Goal: Navigation & Orientation: Find specific page/section

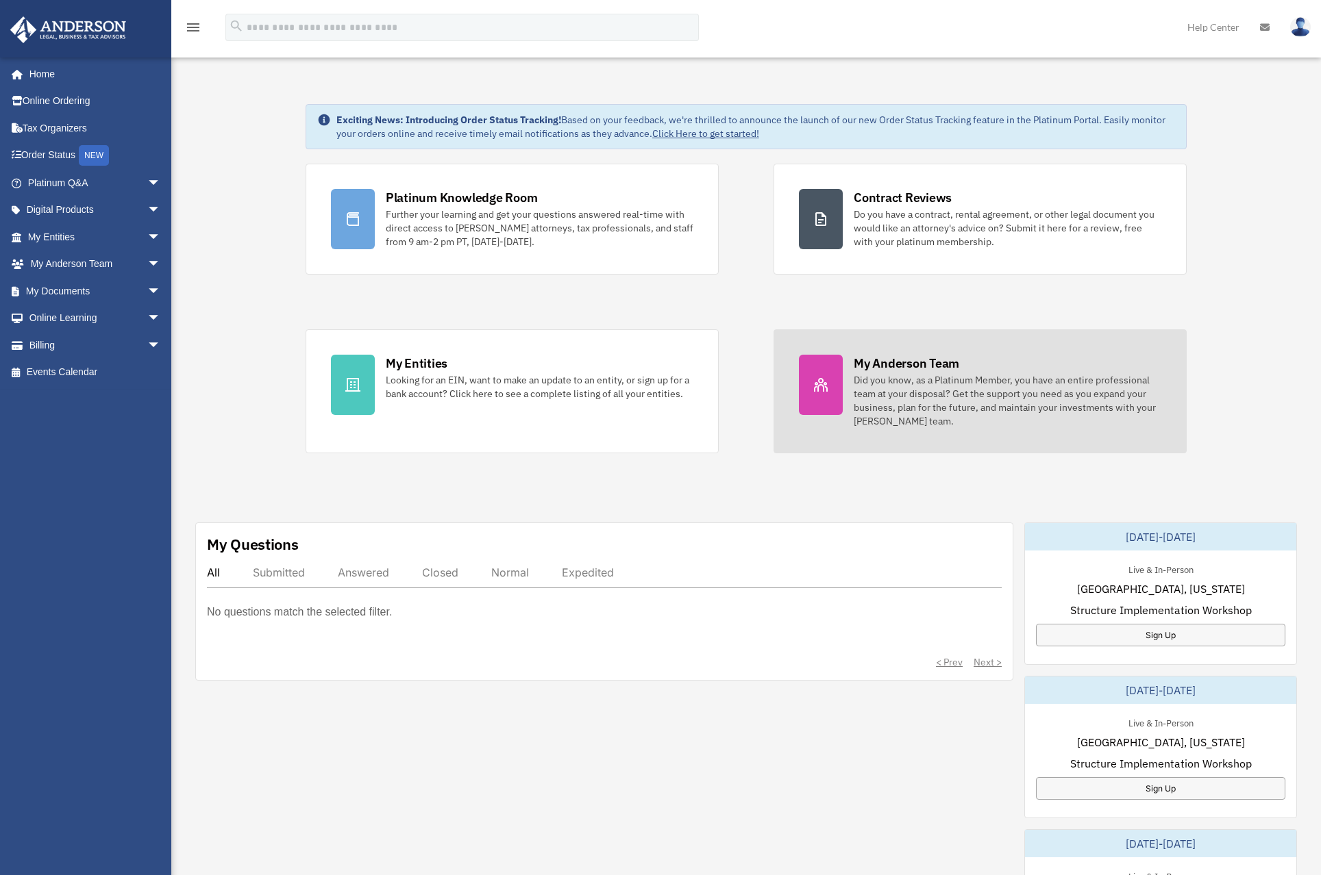
click at [892, 393] on div "Did you know, as a Platinum Member, you have an entire professional team at you…" at bounding box center [1008, 400] width 308 height 55
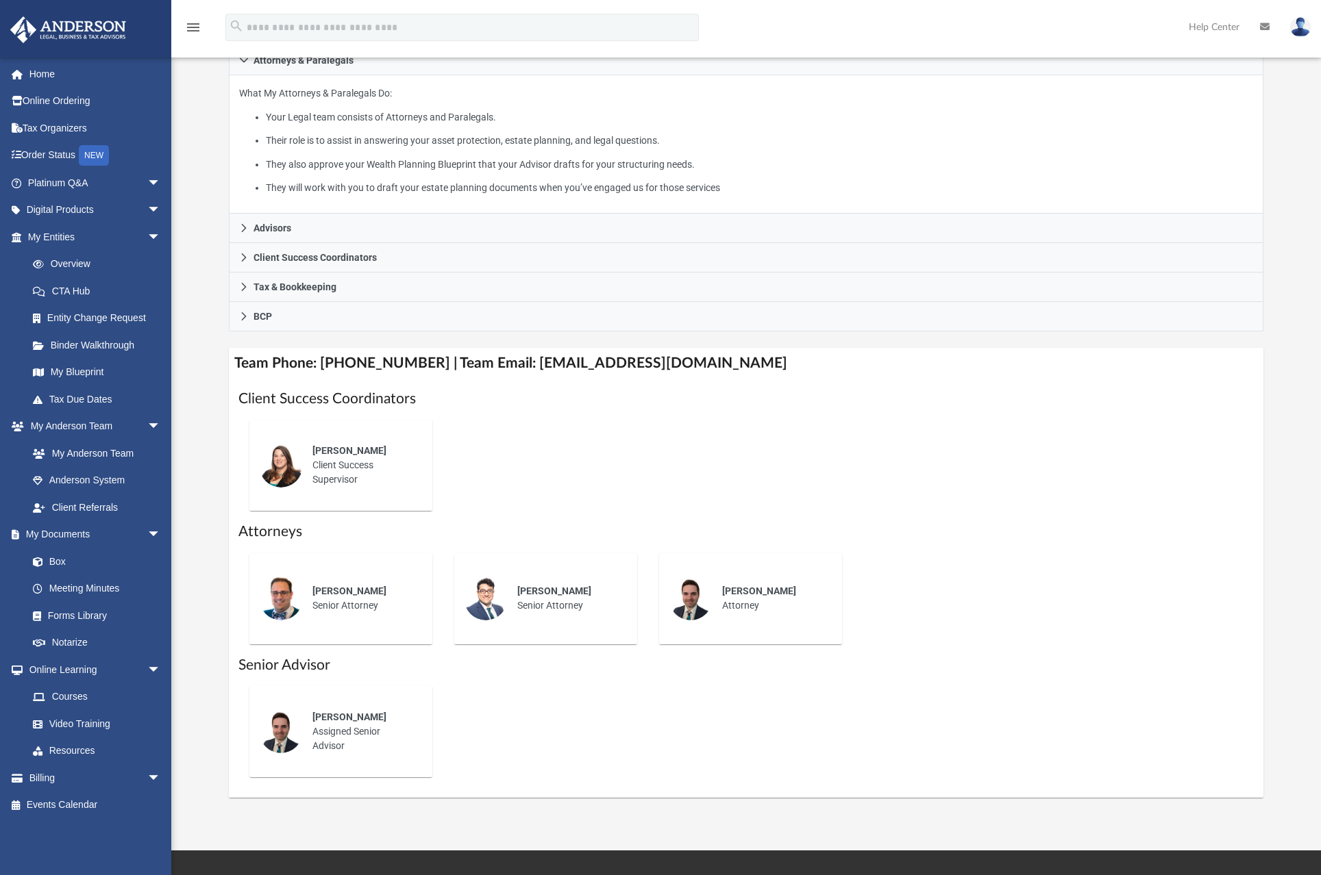
scroll to position [274, 0]
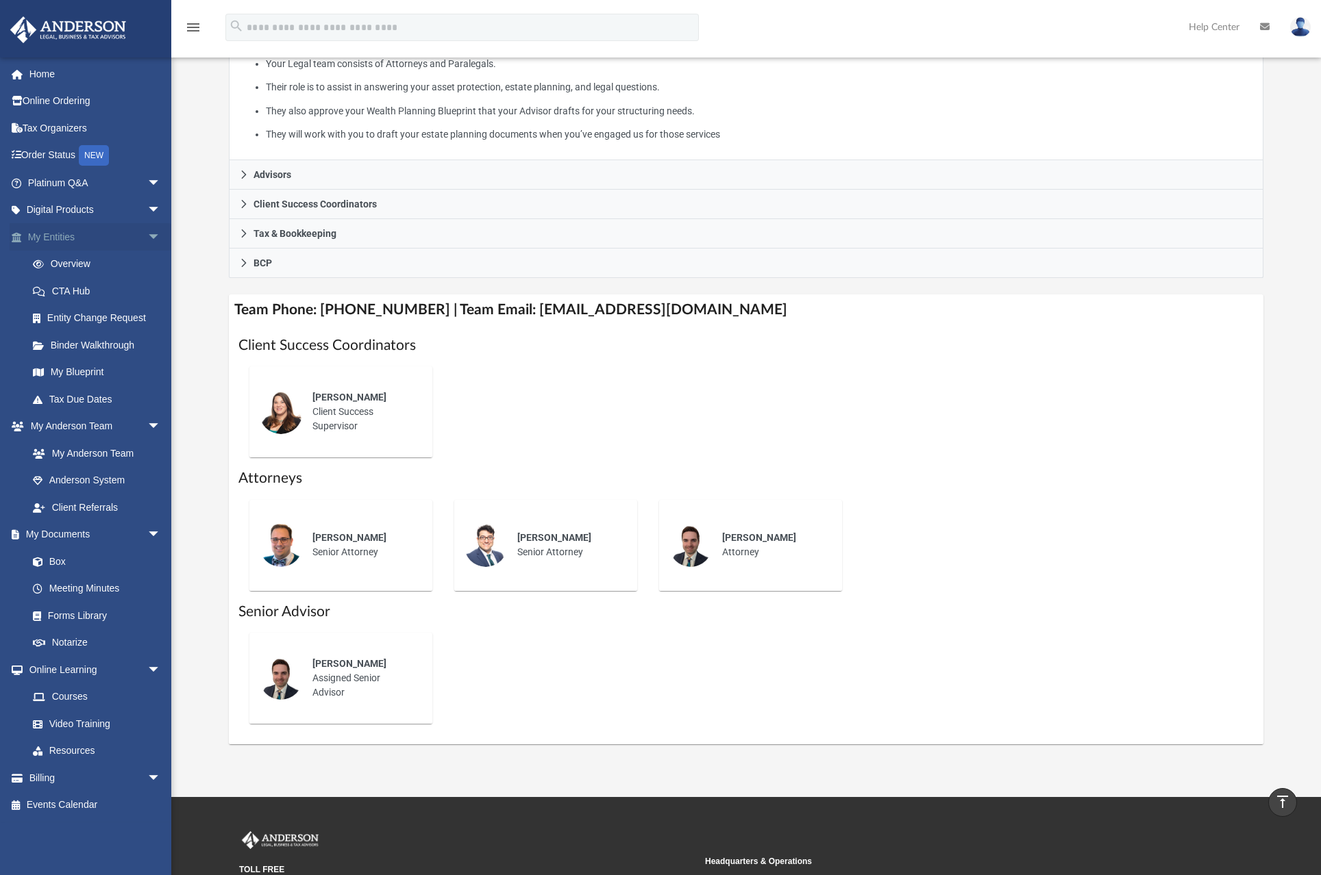
click at [76, 232] on link "My Entities arrow_drop_down" at bounding box center [96, 236] width 172 height 27
click at [64, 260] on link "Overview" at bounding box center [100, 264] width 162 height 27
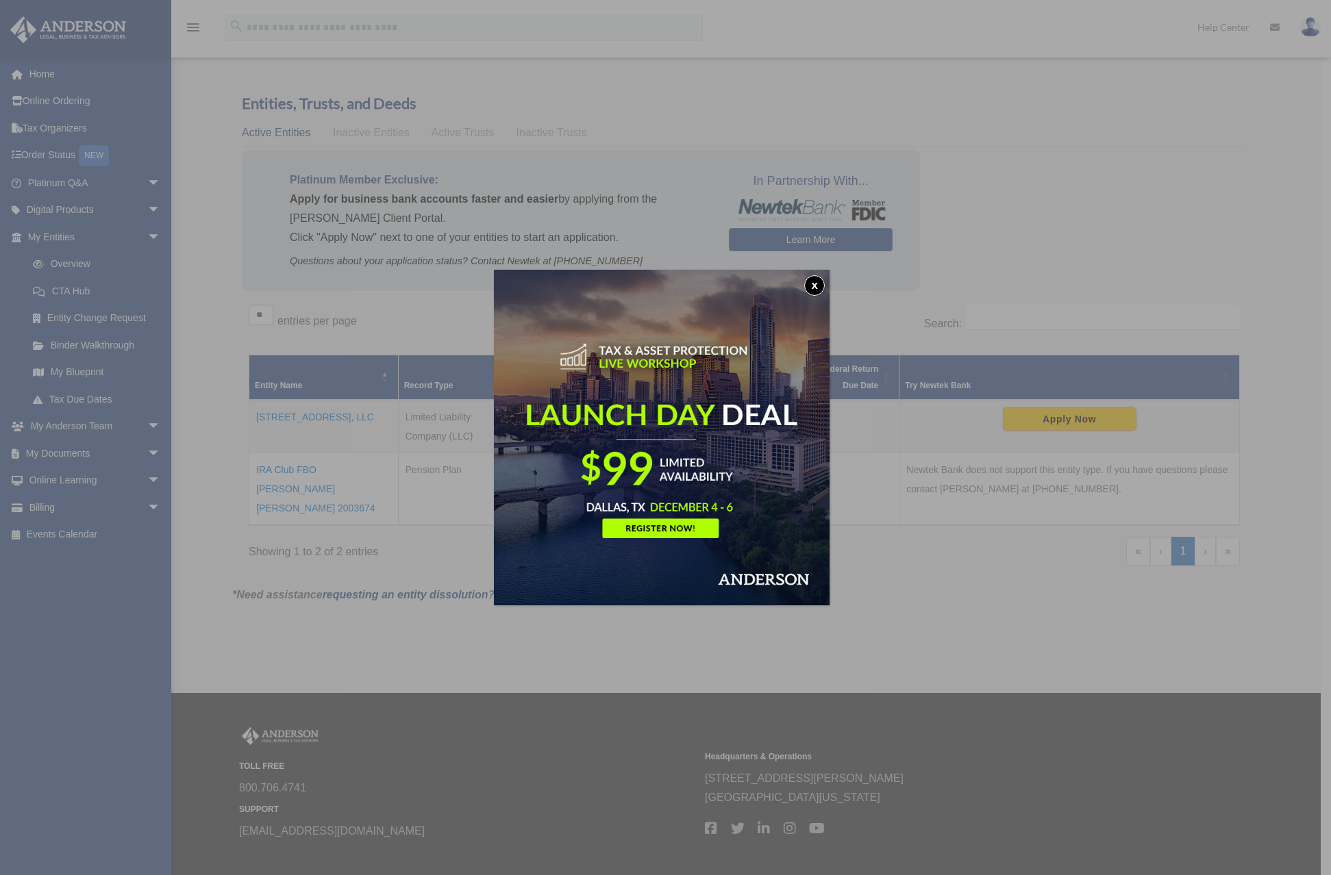
click at [818, 284] on button "x" at bounding box center [814, 285] width 21 height 21
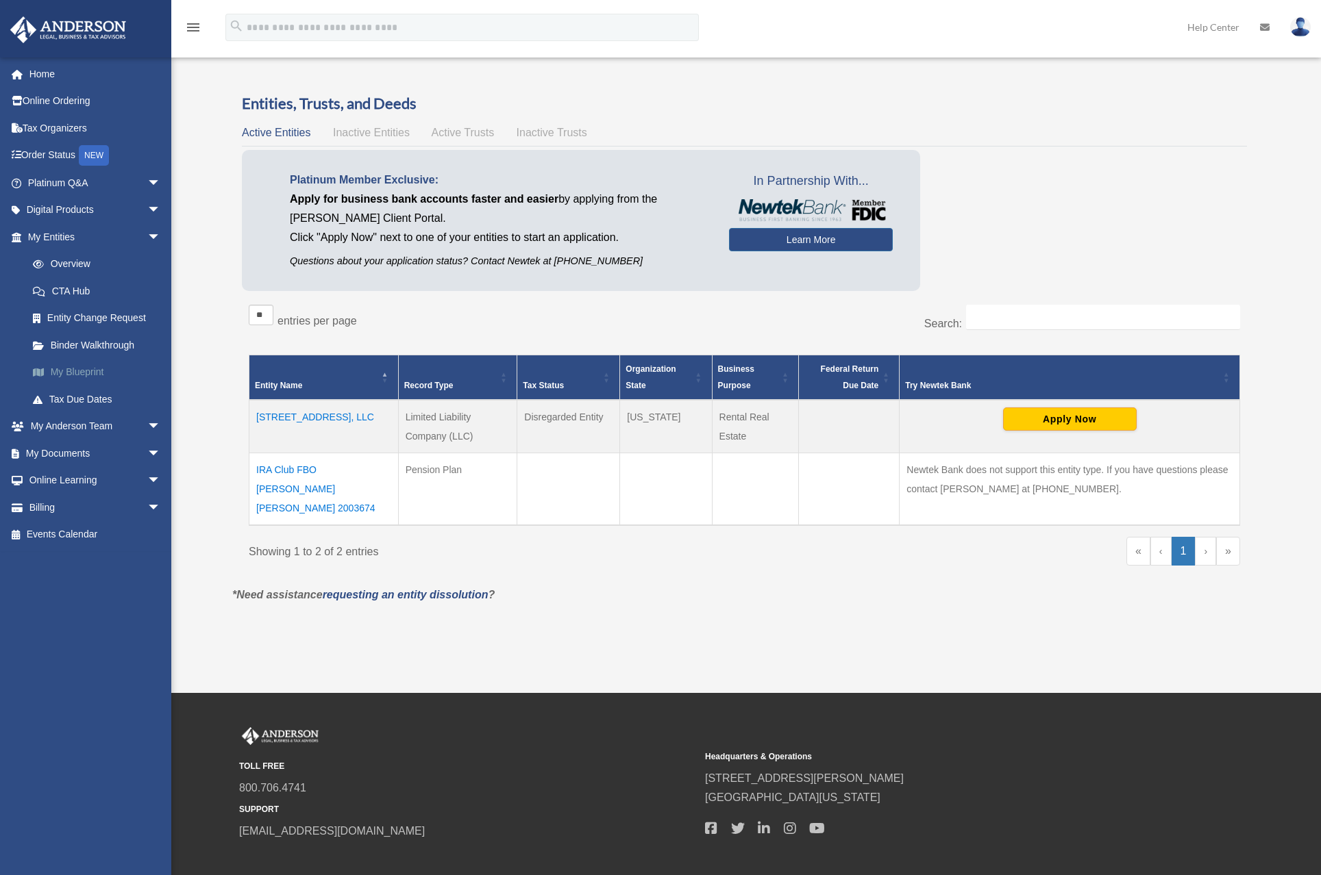
click at [81, 370] on link "My Blueprint" at bounding box center [100, 372] width 162 height 27
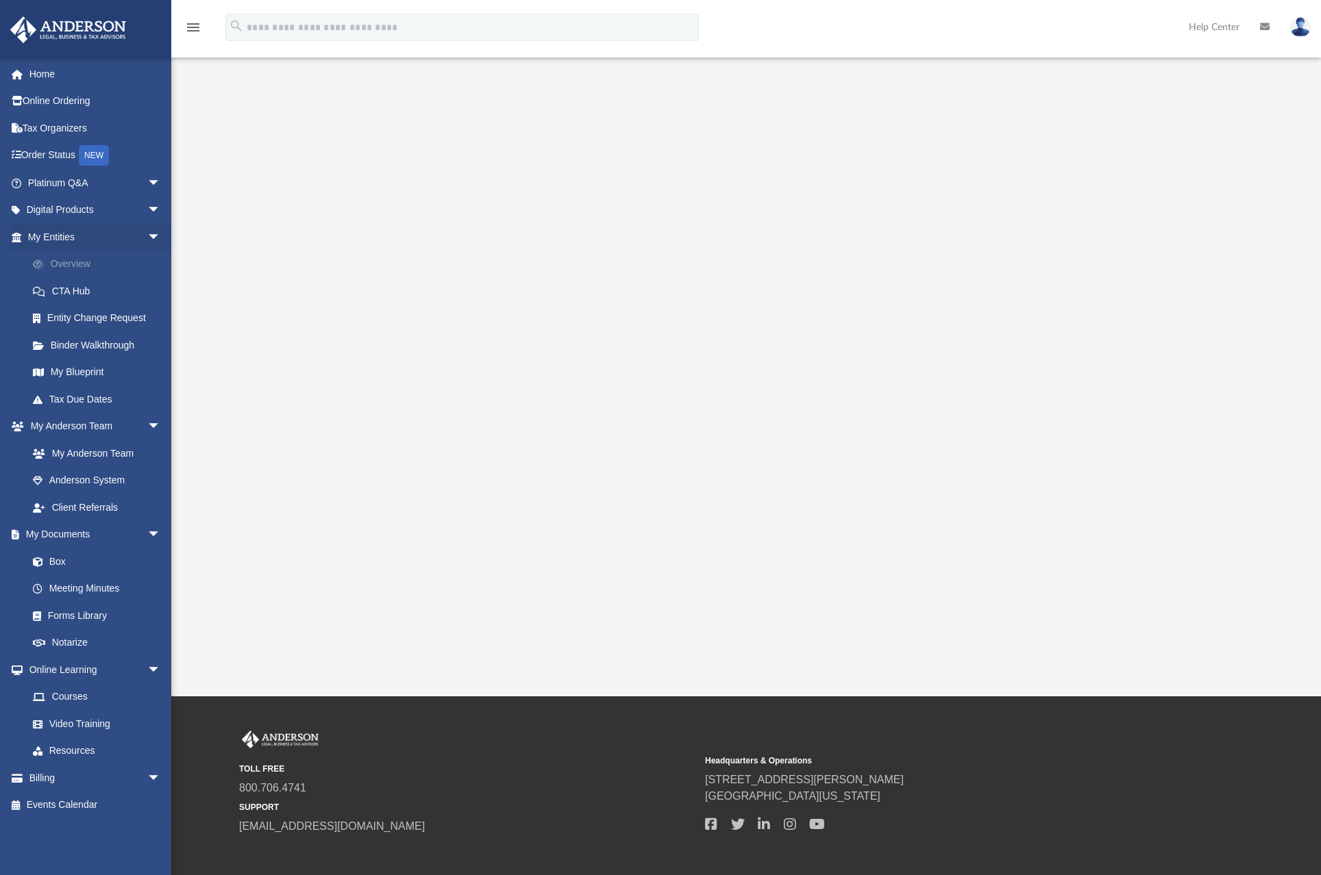
click at [62, 258] on link "Overview" at bounding box center [100, 264] width 162 height 27
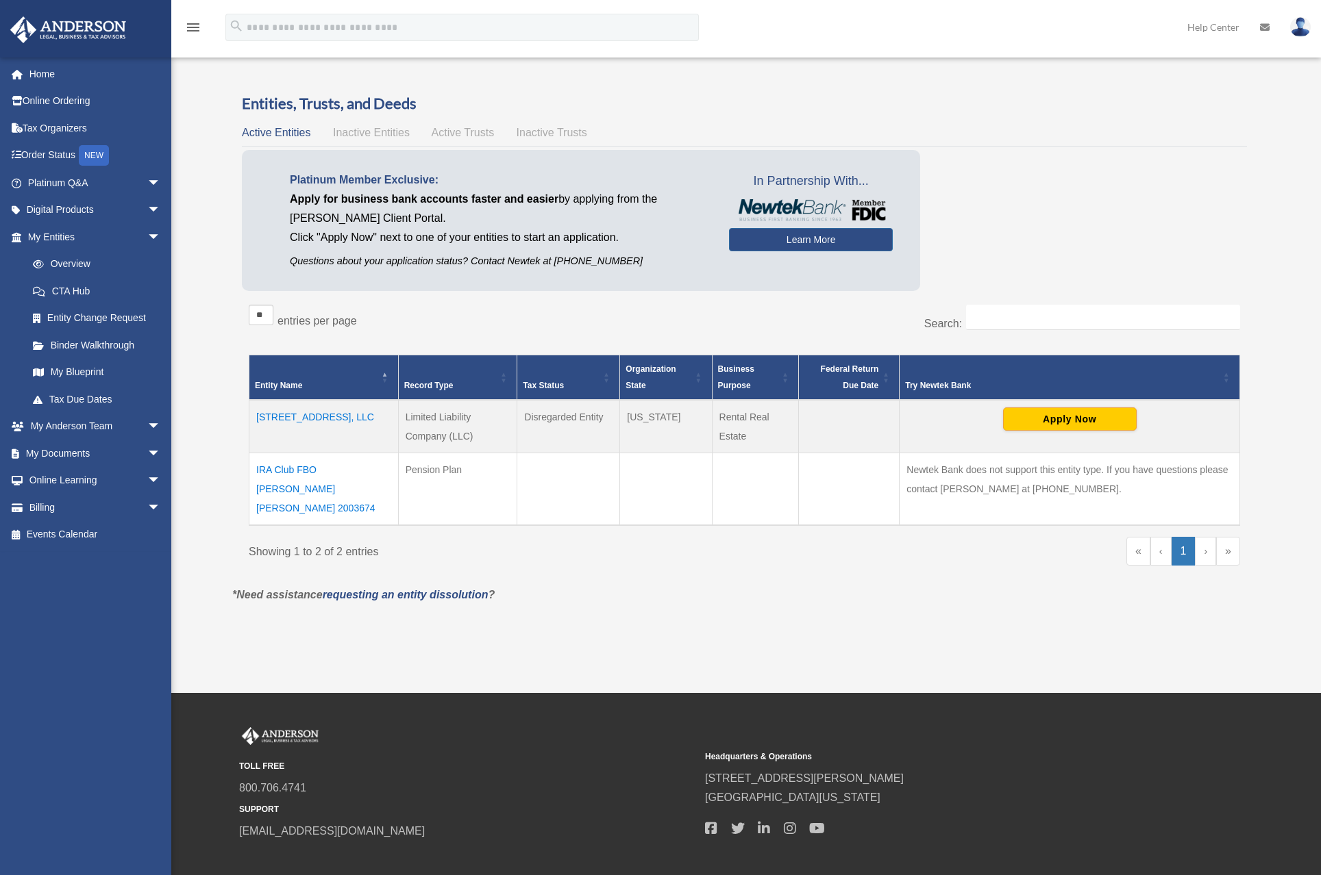
click at [321, 414] on td "1210 West 3rd St, LLC" at bounding box center [323, 426] width 149 height 53
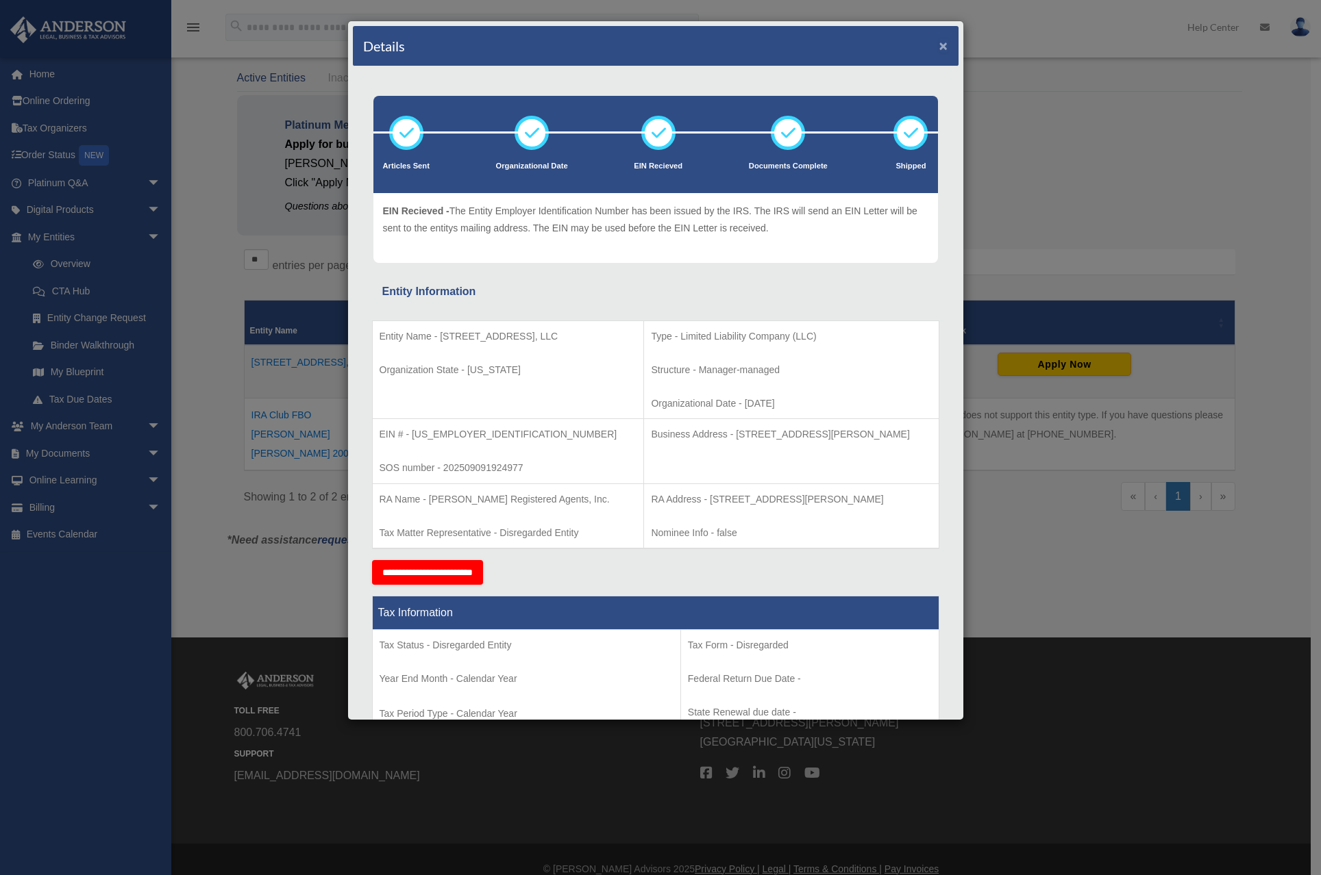
click at [939, 42] on button "×" at bounding box center [943, 45] width 9 height 14
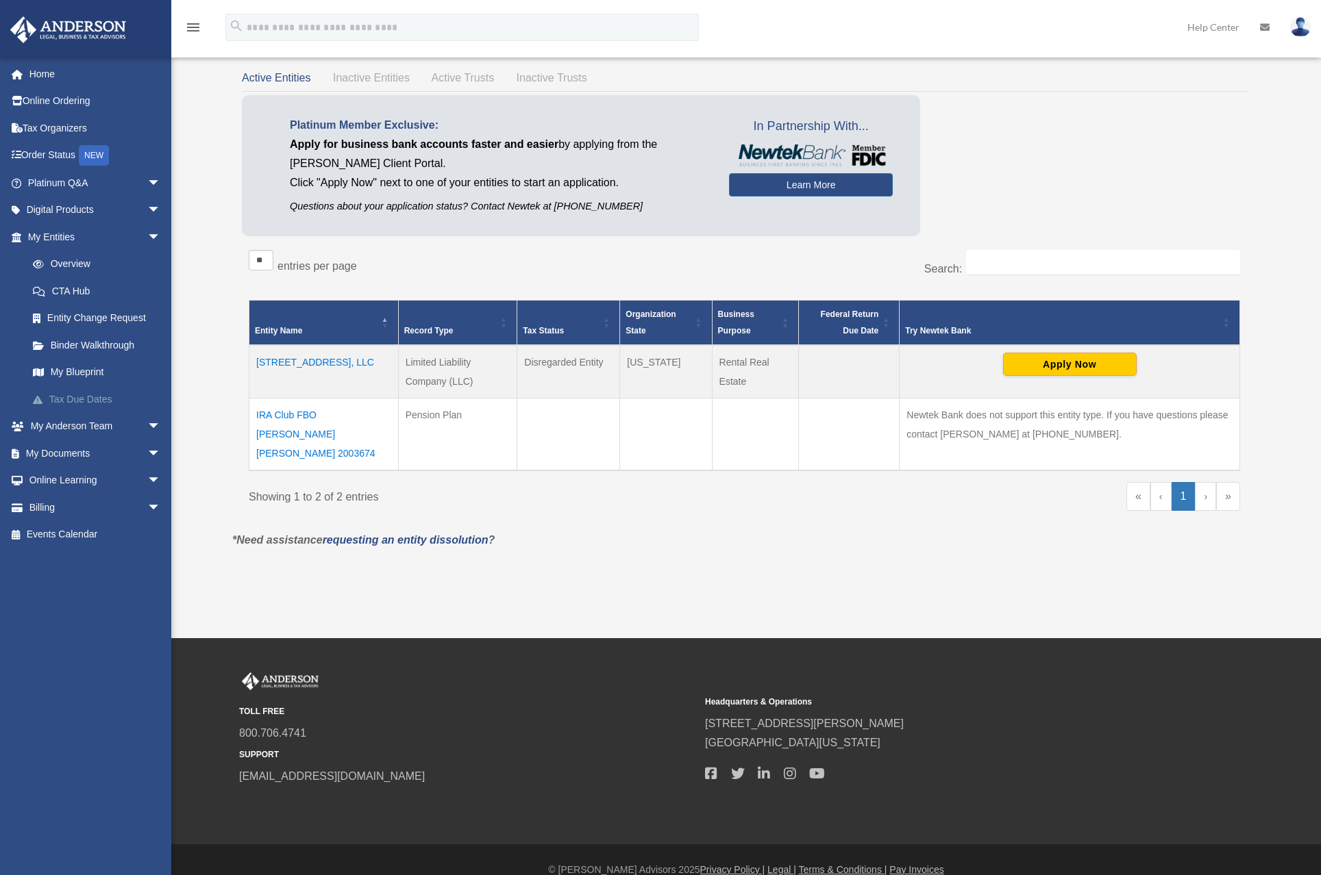
click at [80, 395] on link "Tax Due Dates" at bounding box center [100, 399] width 162 height 27
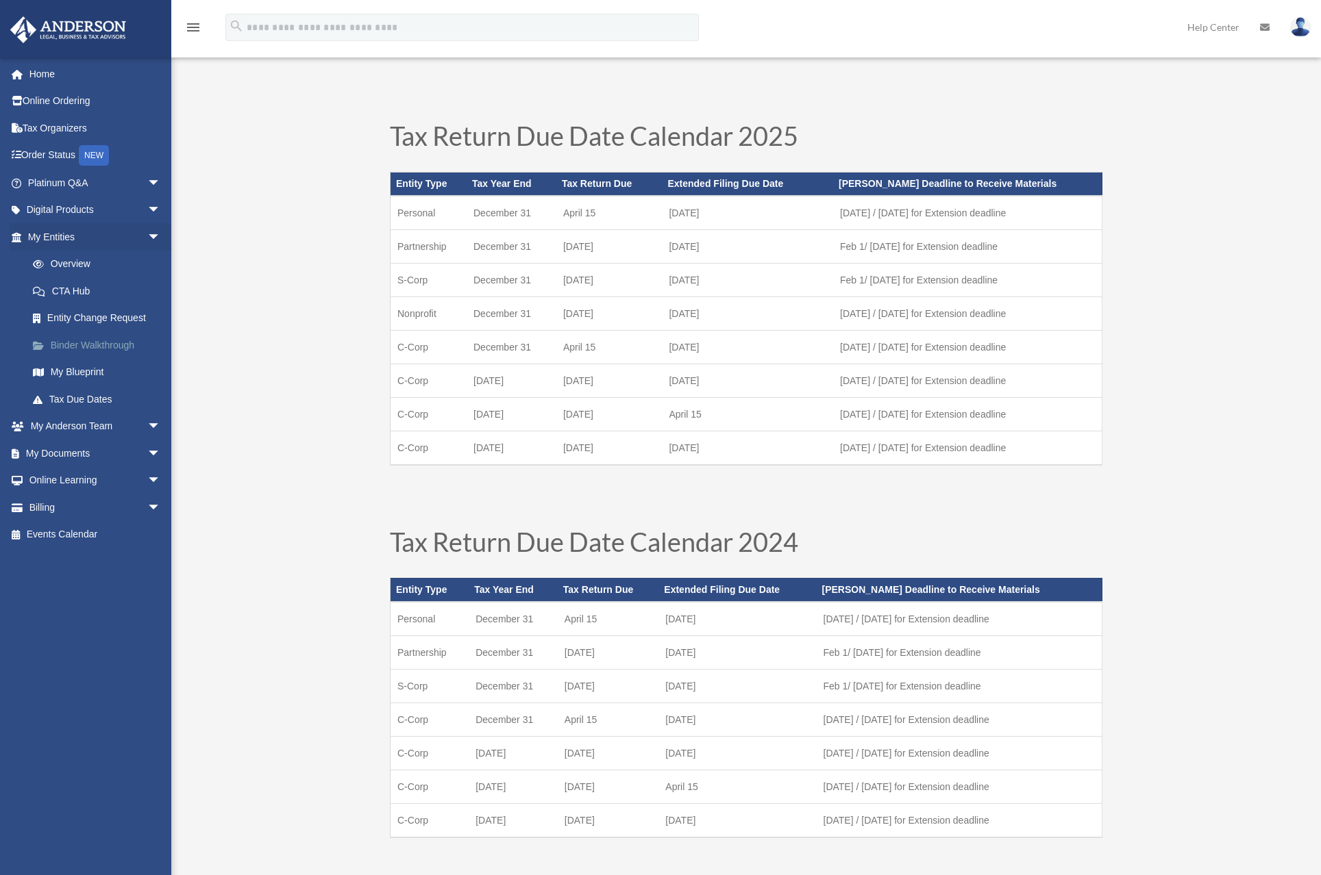
click at [63, 342] on link "Binder Walkthrough" at bounding box center [100, 345] width 162 height 27
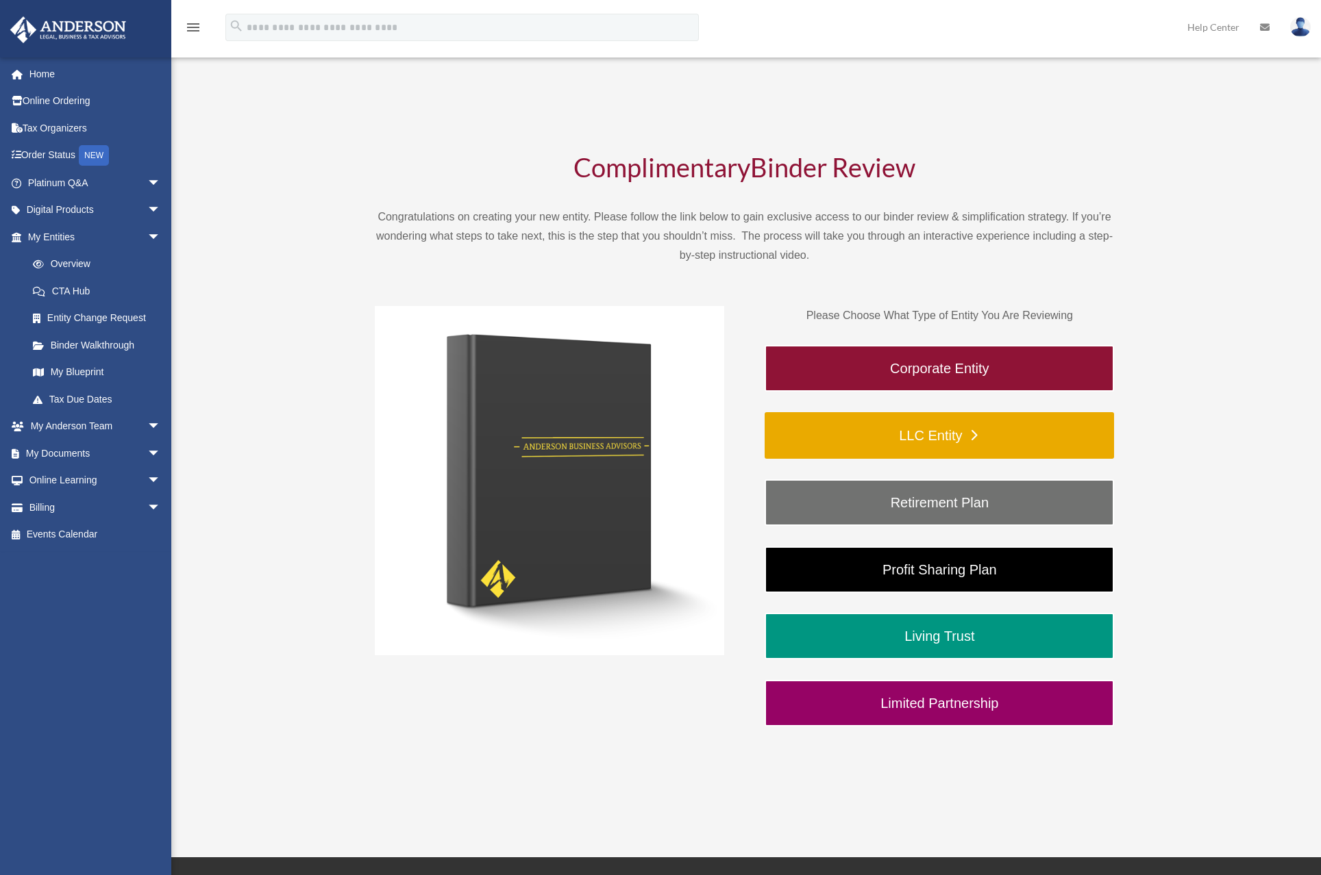
click at [945, 431] on link "LLC Entity" at bounding box center [938, 435] width 349 height 47
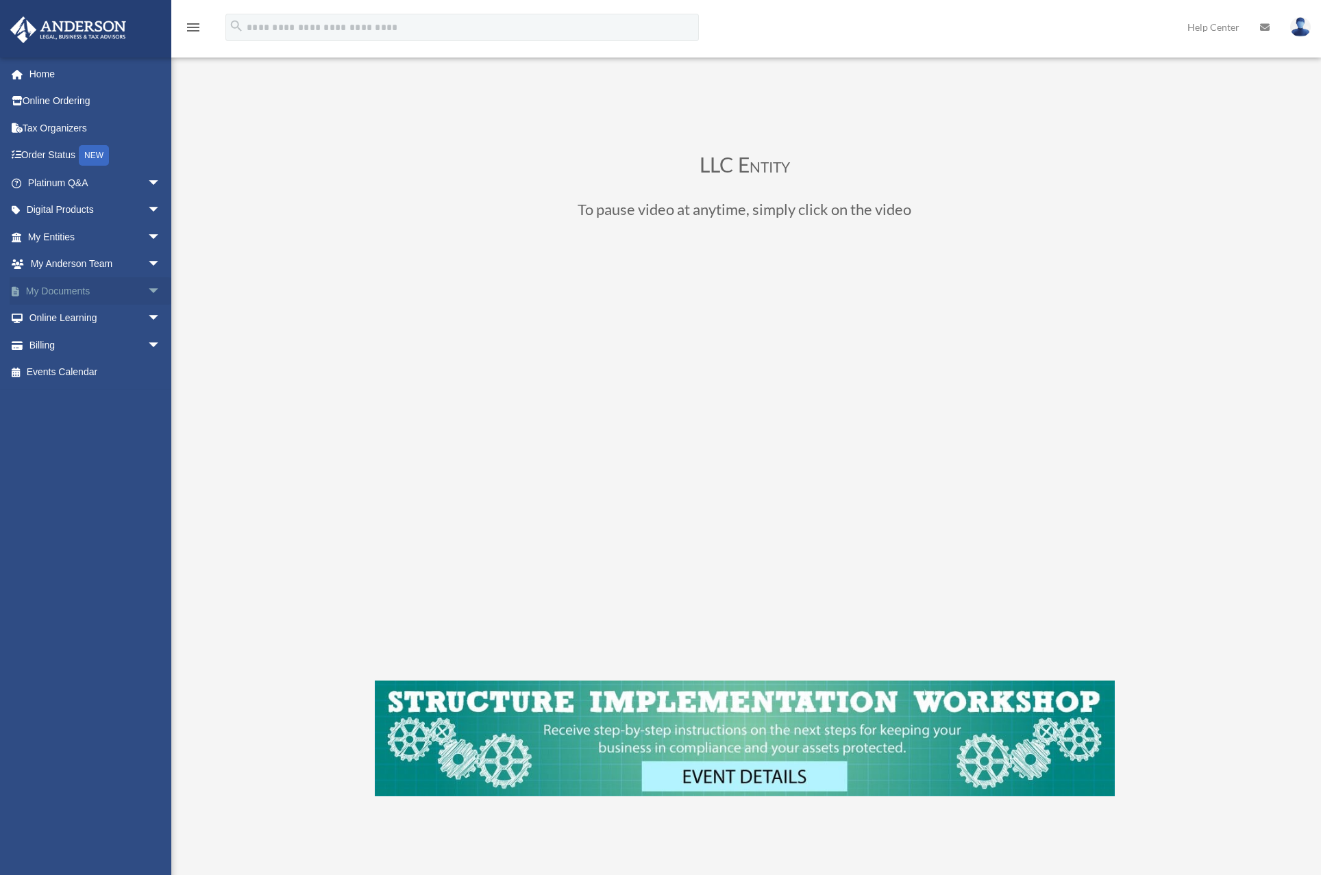
click at [147, 286] on span "arrow_drop_down" at bounding box center [160, 291] width 27 height 28
click at [53, 314] on link "Box" at bounding box center [100, 318] width 162 height 27
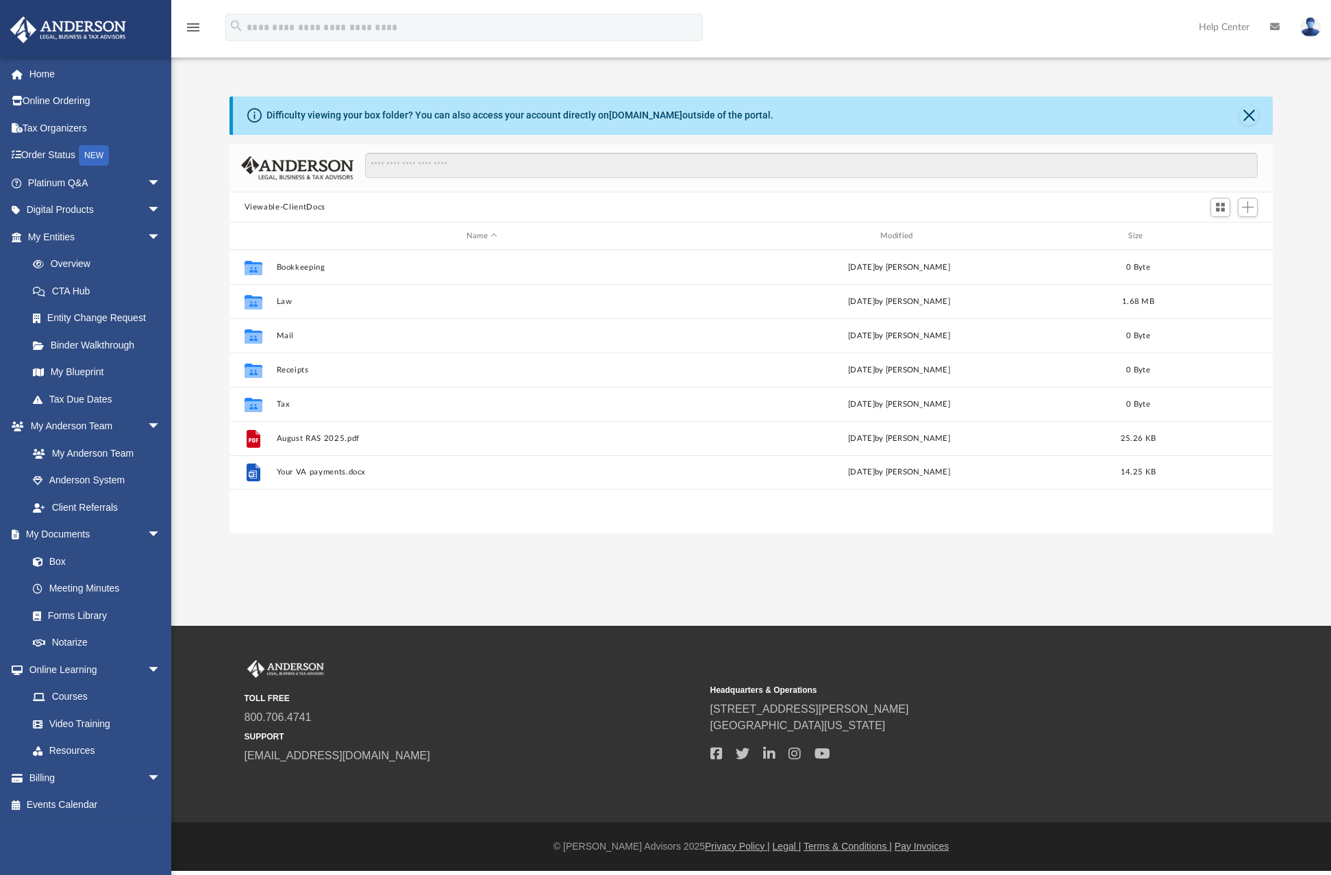
scroll to position [301, 1033]
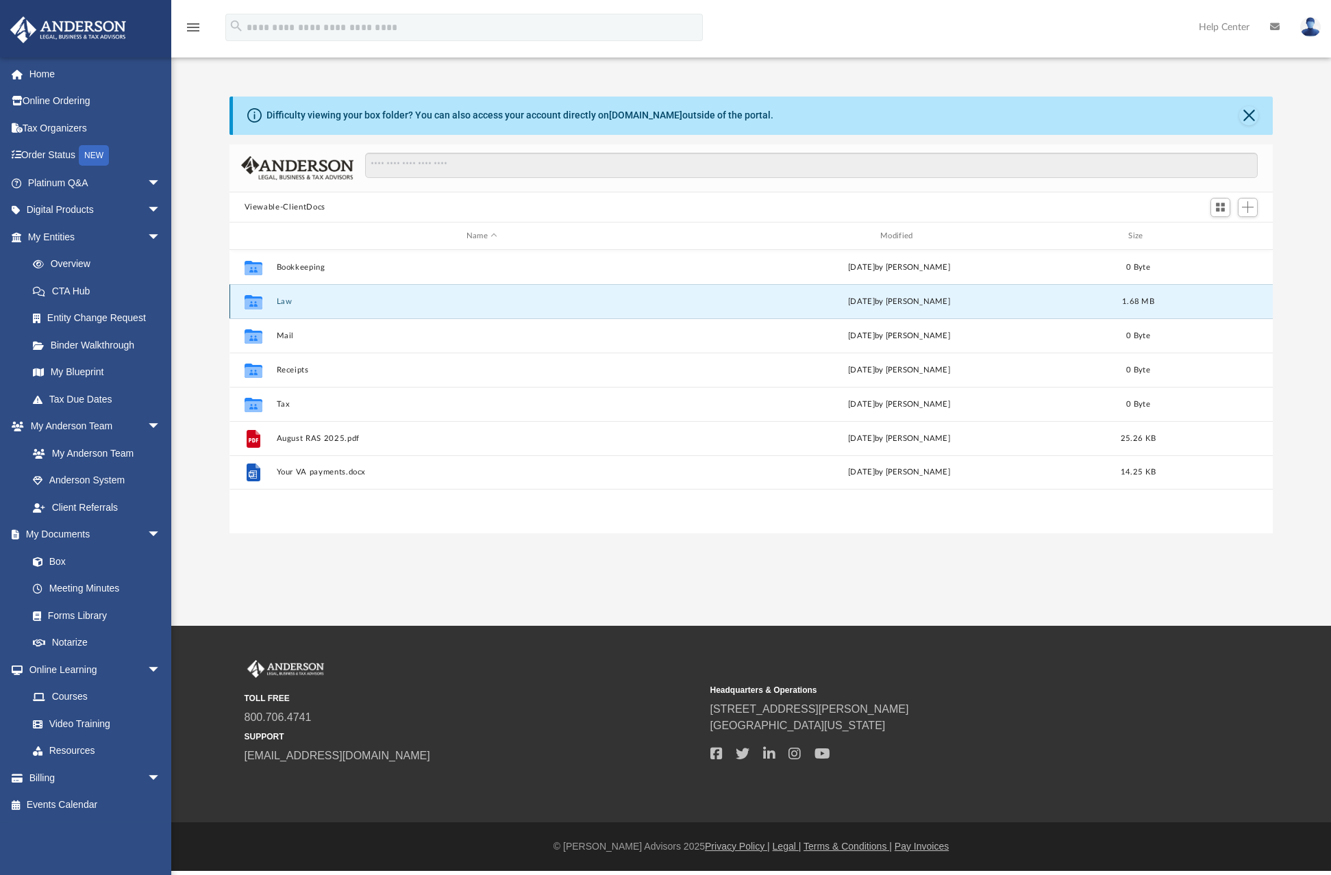
click at [286, 298] on button "Law" at bounding box center [481, 301] width 411 height 9
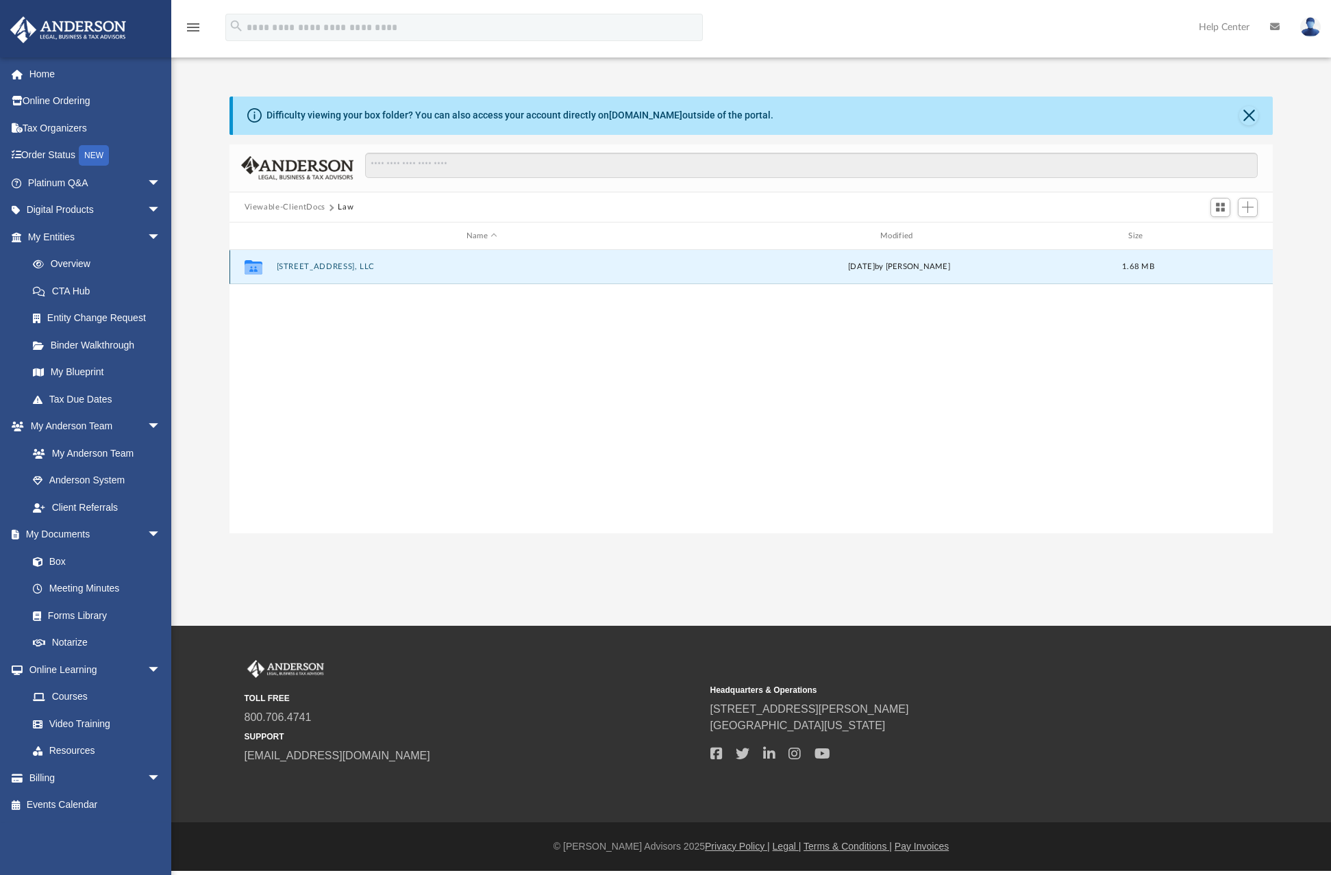
click at [305, 263] on button "[STREET_ADDRESS], LLC" at bounding box center [481, 267] width 411 height 9
click at [307, 269] on button "Initial Docs" at bounding box center [481, 267] width 411 height 9
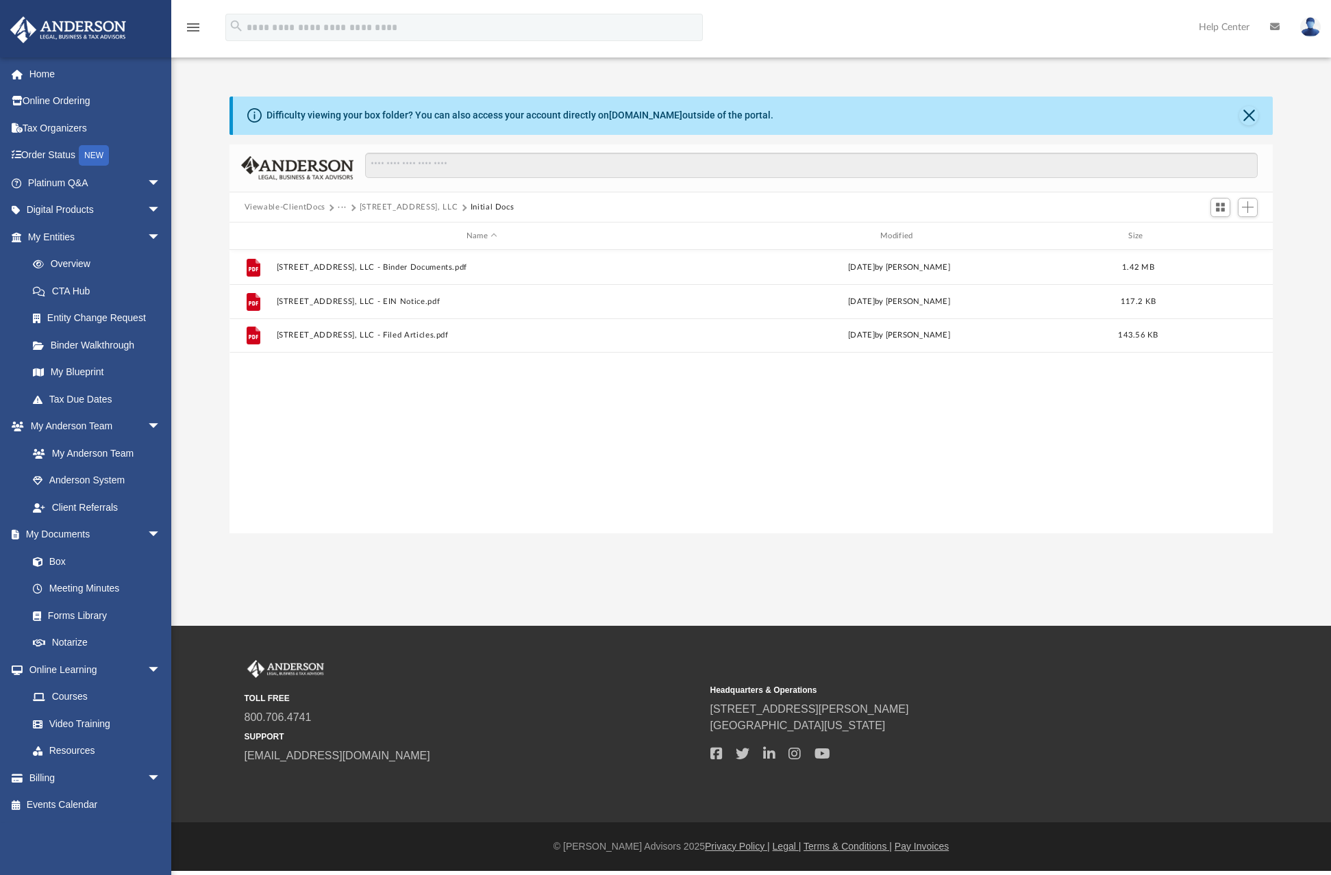
click at [1316, 28] on img at bounding box center [1310, 27] width 21 height 20
click at [1060, 120] on link "Logout" at bounding box center [1104, 119] width 137 height 28
